Goal: Task Accomplishment & Management: Manage account settings

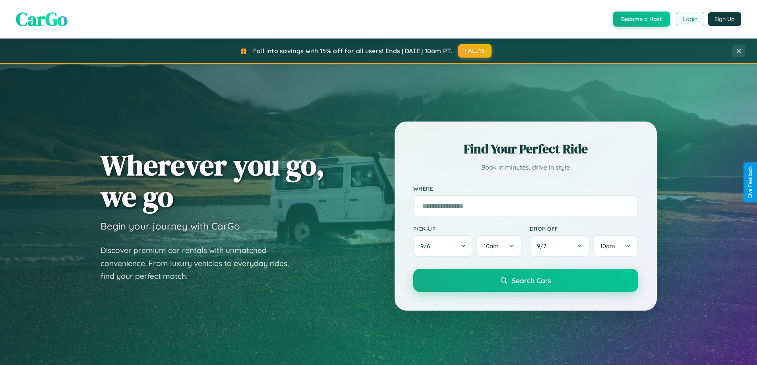
click at [690, 19] on button "Login" at bounding box center [690, 19] width 28 height 14
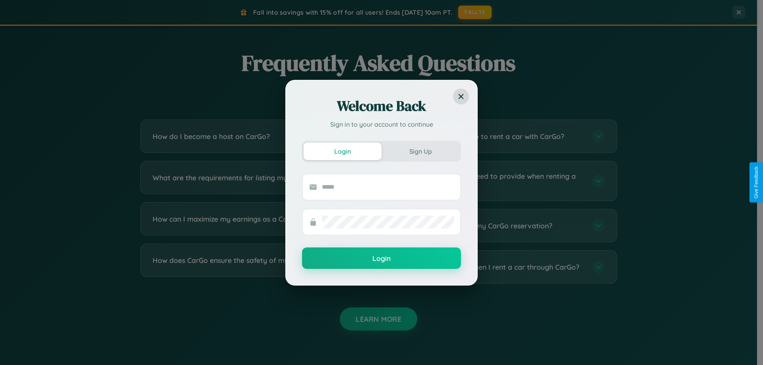
scroll to position [1530, 0]
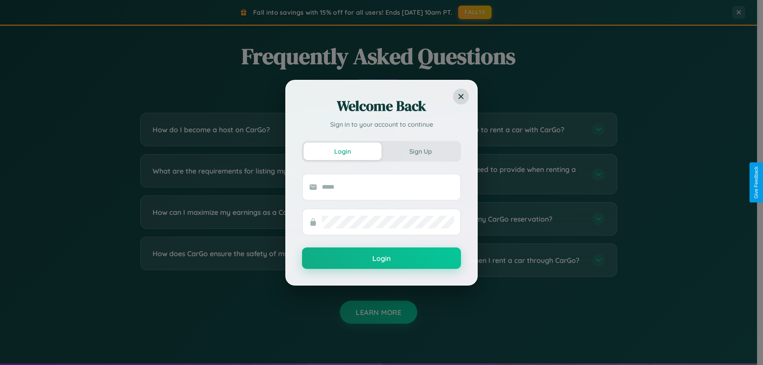
click at [502, 174] on div "Welcome Back Sign in to your account to continue Login Sign Up Login" at bounding box center [381, 182] width 763 height 365
click at [255, 130] on div "Welcome Back Sign in to your account to continue Login Sign Up Login" at bounding box center [381, 182] width 763 height 365
click at [502, 219] on div "Welcome Back Sign in to your account to continue Login Sign Up Login" at bounding box center [381, 182] width 763 height 365
click at [502, 130] on div "Welcome Back Sign in to your account to continue Login Sign Up Login" at bounding box center [381, 182] width 763 height 365
click at [255, 219] on div "Welcome Back Sign in to your account to continue Login Sign Up Login" at bounding box center [381, 182] width 763 height 365
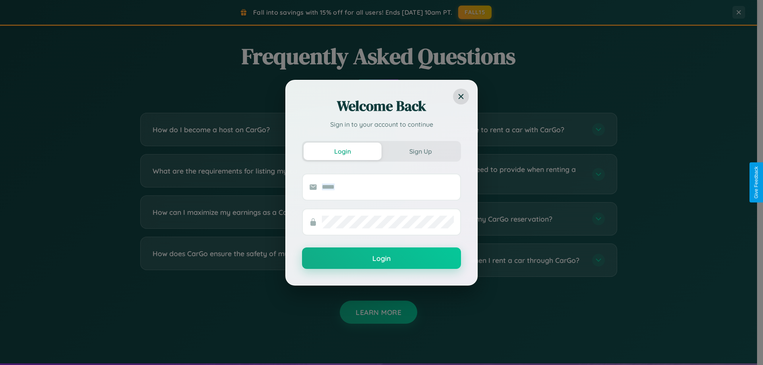
click at [255, 219] on div "Welcome Back Sign in to your account to continue Login Sign Up Login" at bounding box center [381, 182] width 763 height 365
